Goal: Answer question/provide support: Share knowledge or assist other users

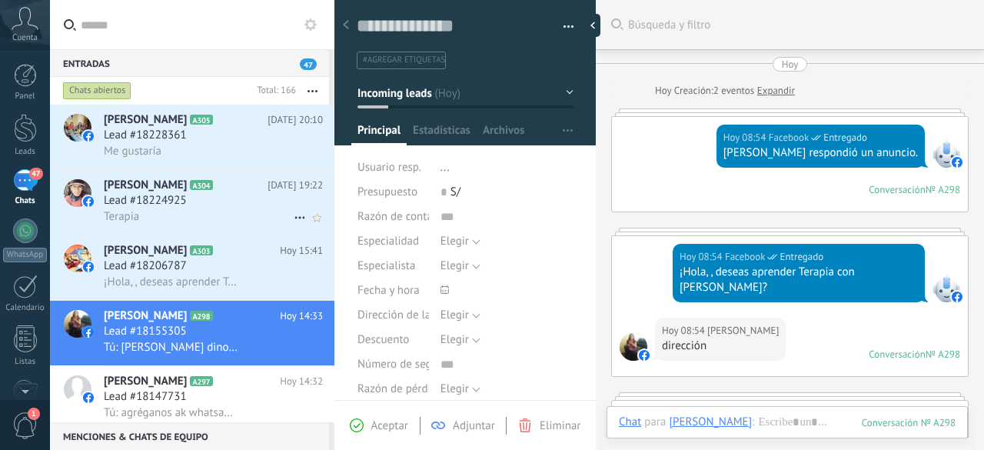
click at [161, 211] on div "Terapia" at bounding box center [213, 216] width 219 height 16
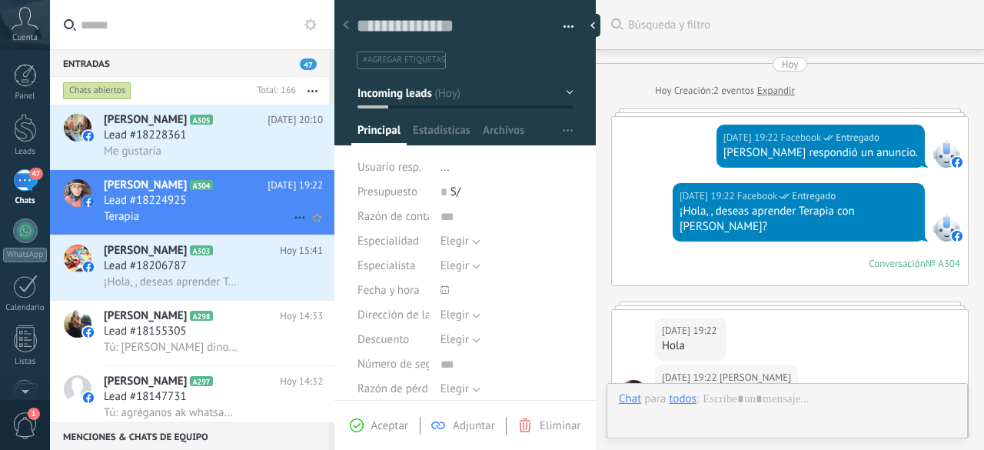
scroll to position [258, 0]
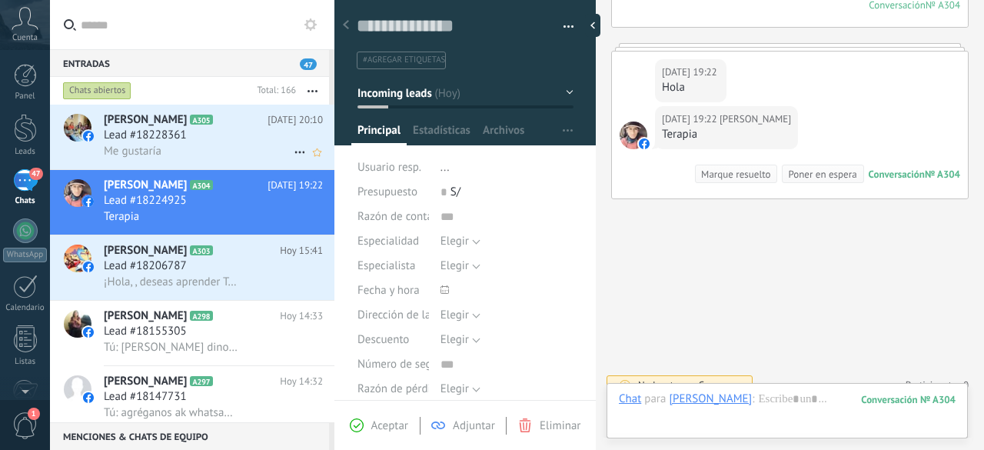
click at [158, 149] on span "Me gustaría" at bounding box center [133, 151] width 58 height 15
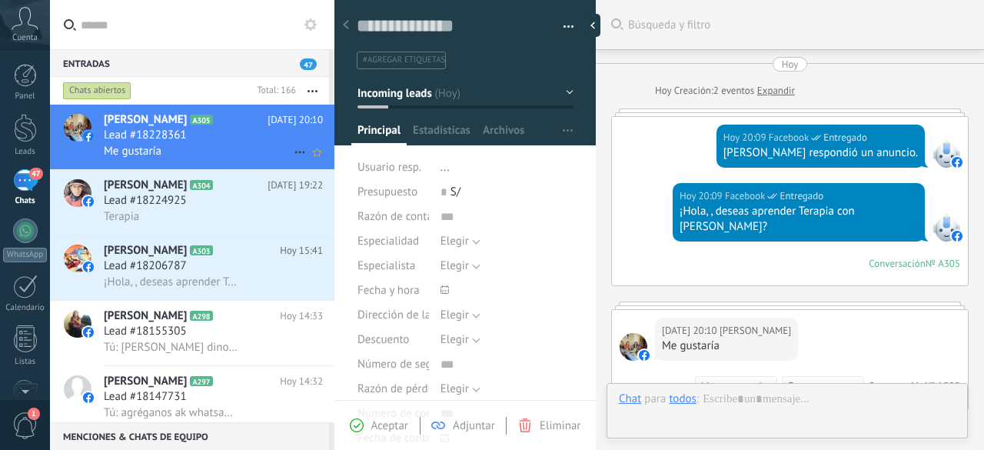
type textarea "**********"
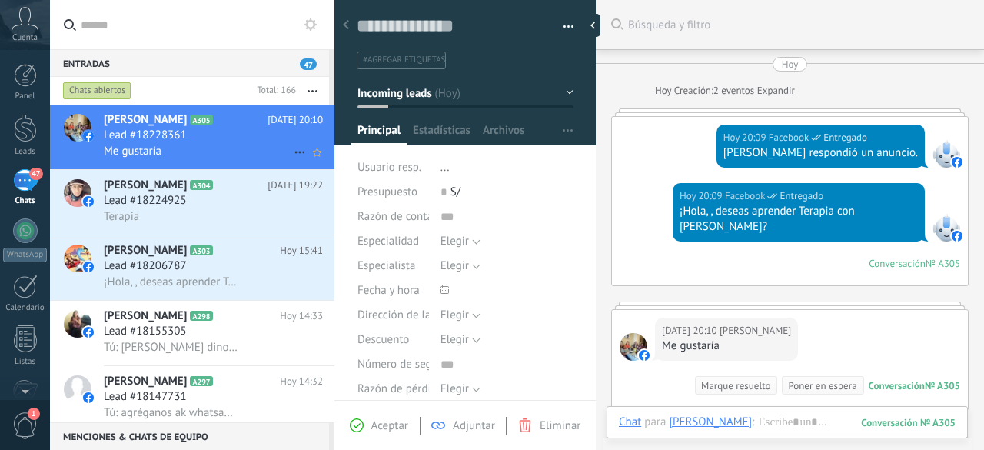
scroll to position [114, 0]
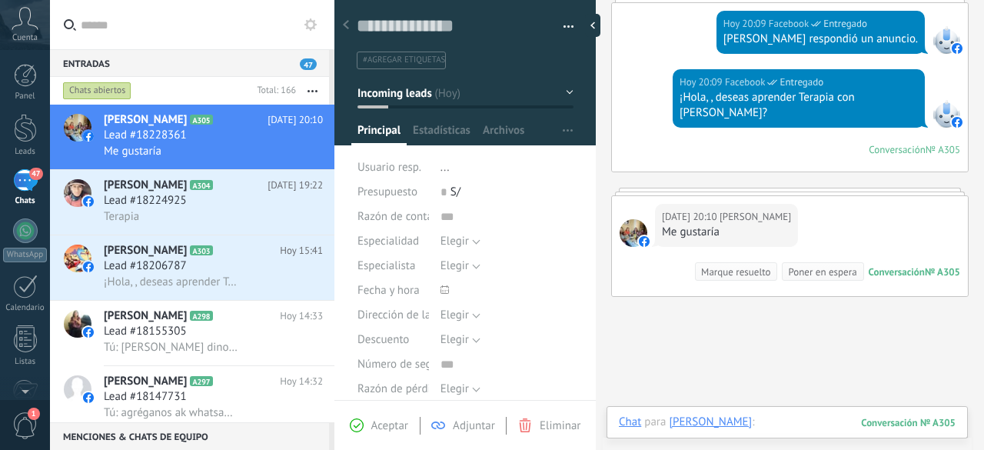
click at [799, 424] on div at bounding box center [787, 437] width 337 height 46
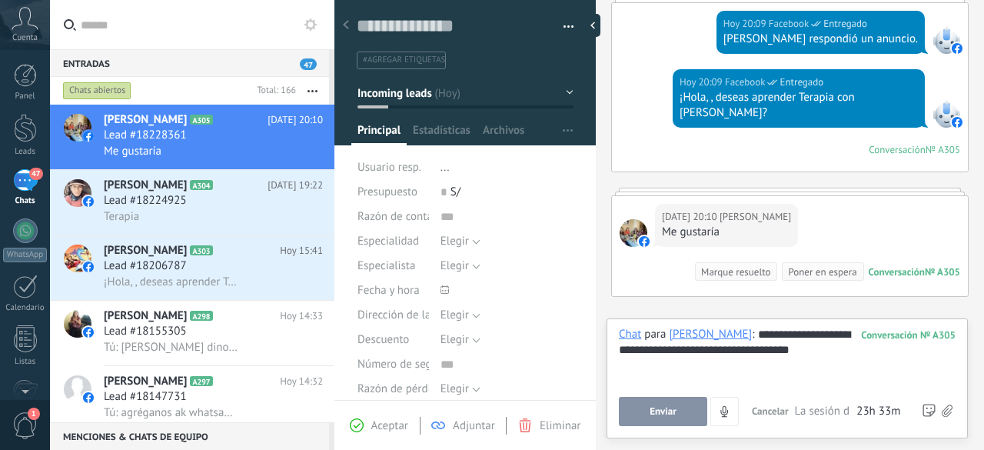
click at [680, 413] on button "Enviar" at bounding box center [663, 411] width 88 height 29
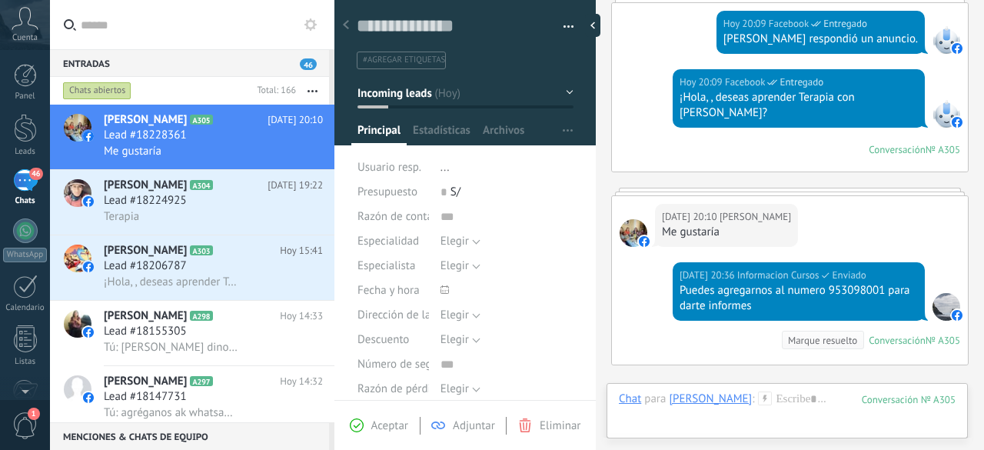
scroll to position [280, 0]
